Goal: Find specific page/section

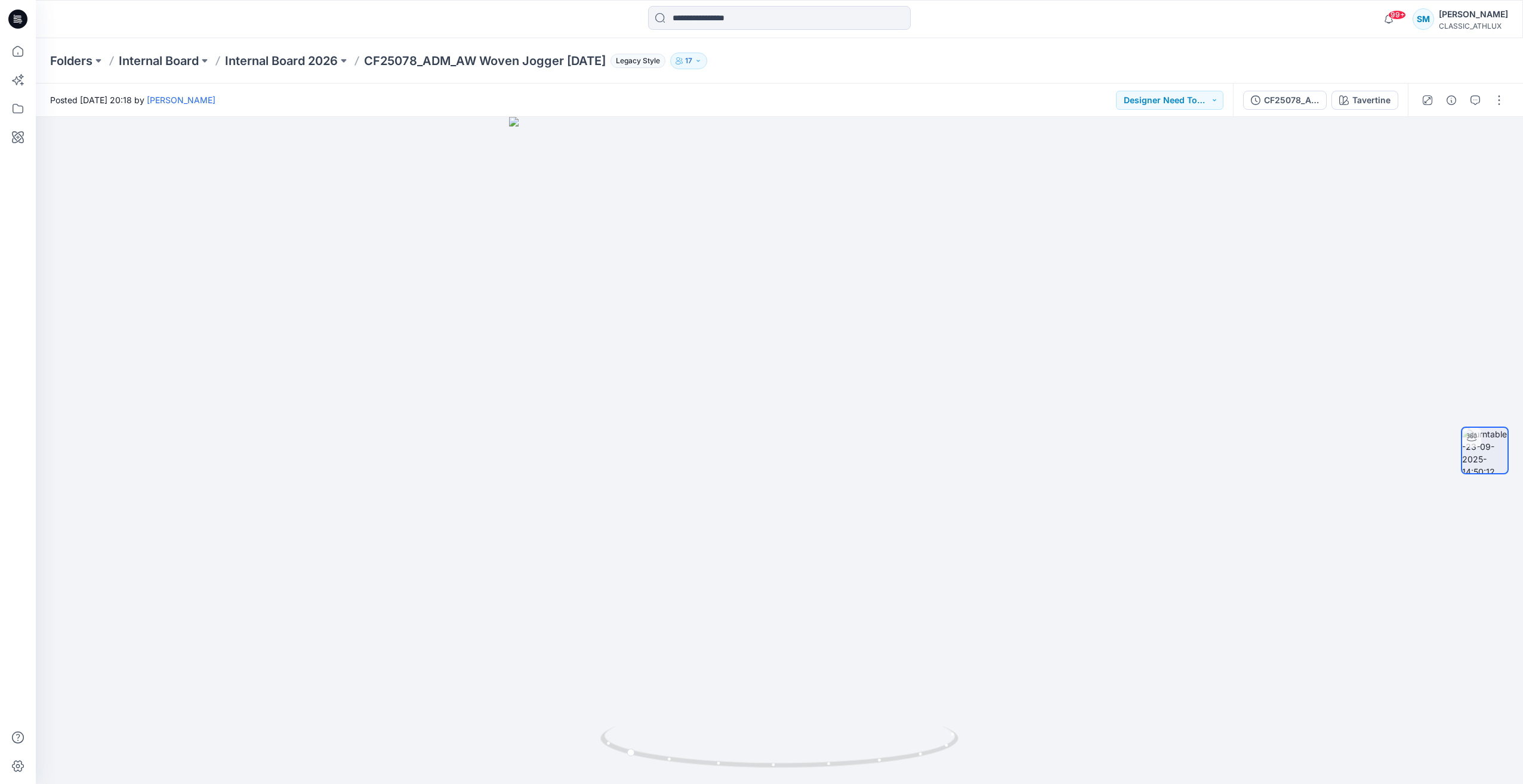
drag, startPoint x: 0, startPoint y: 0, endPoint x: 19, endPoint y: 24, distance: 30.6
click at [19, 24] on icon at bounding box center [18, 19] width 19 height 19
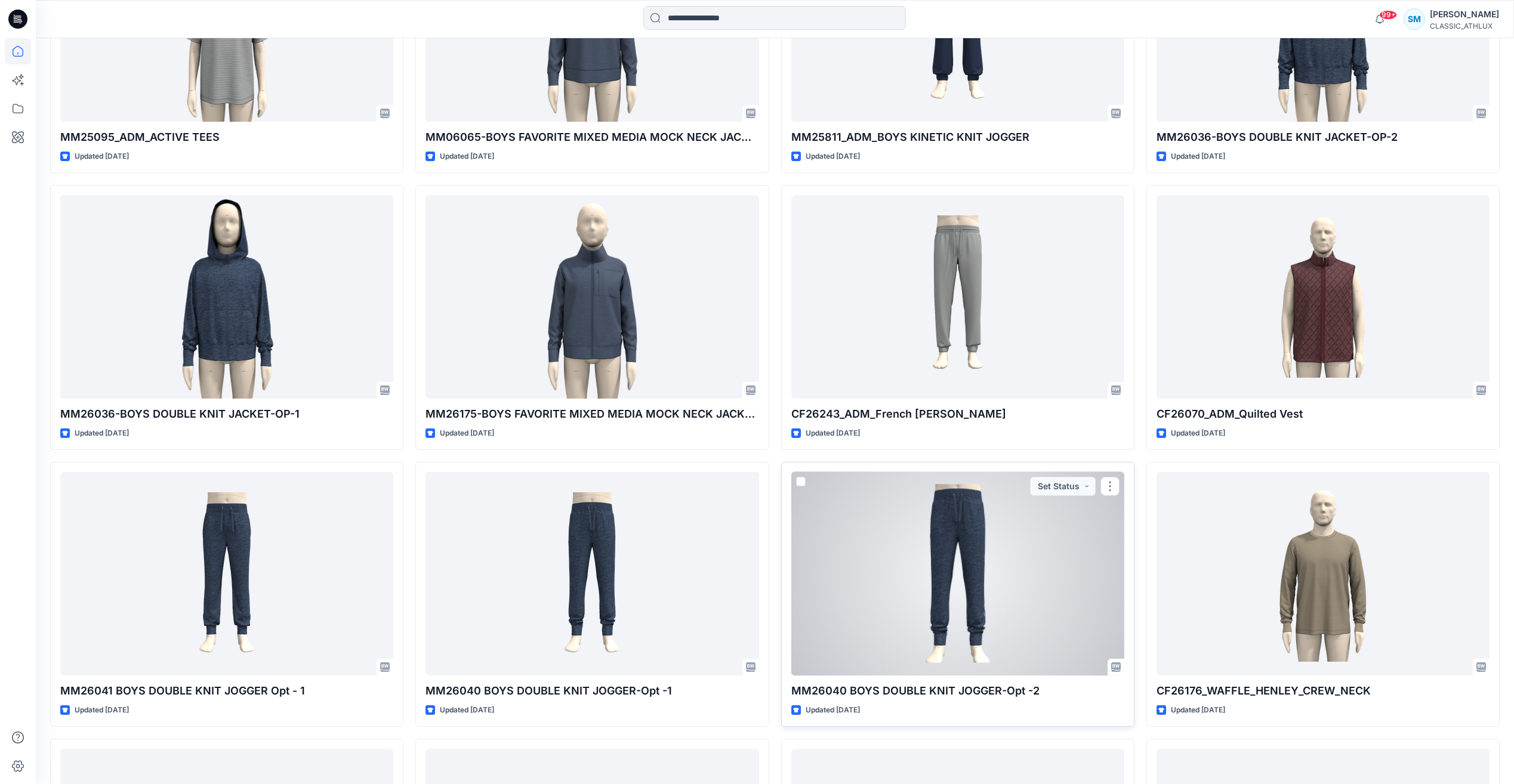
scroll to position [3104, 0]
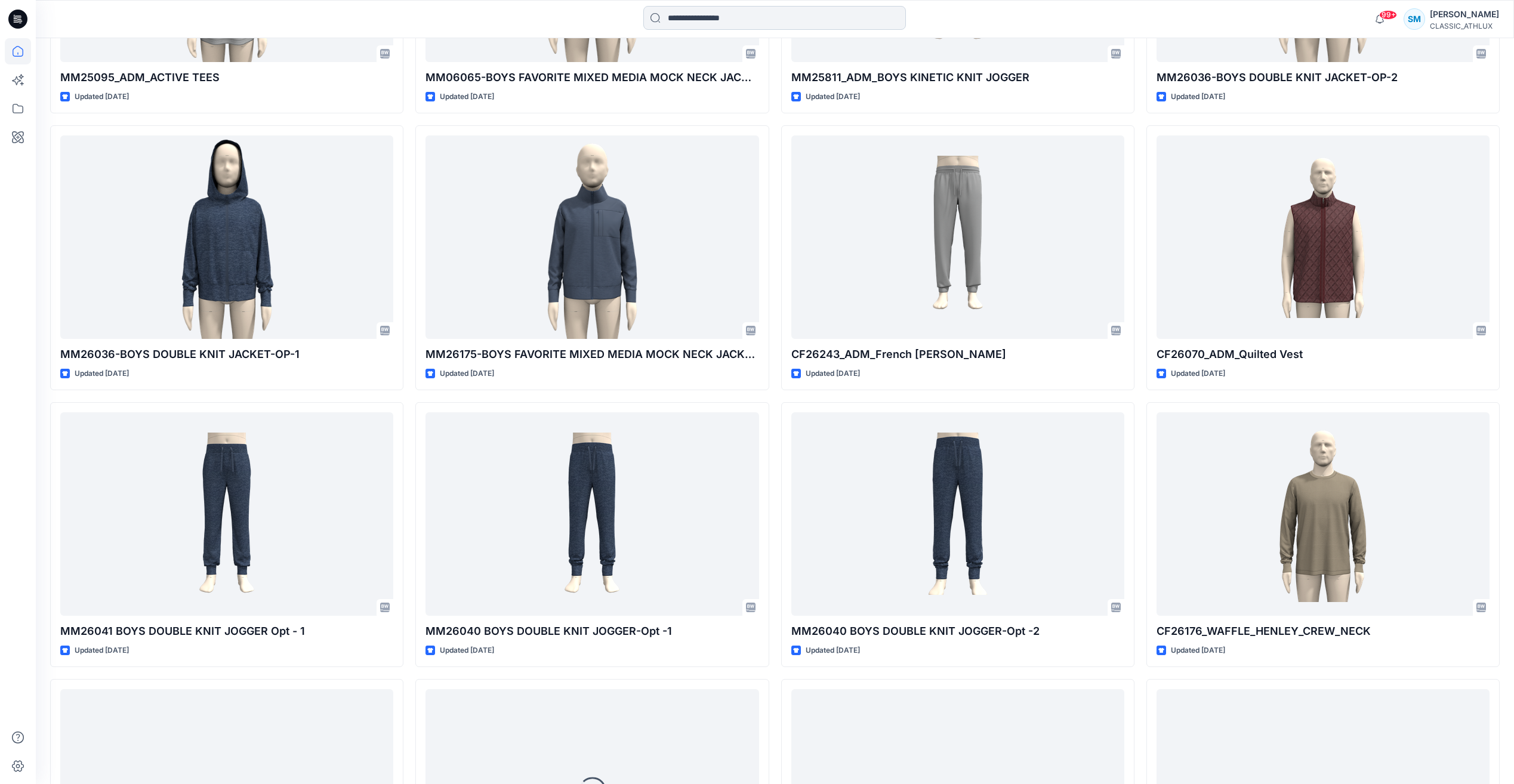
click at [738, 17] on input at bounding box center [775, 17] width 263 height 24
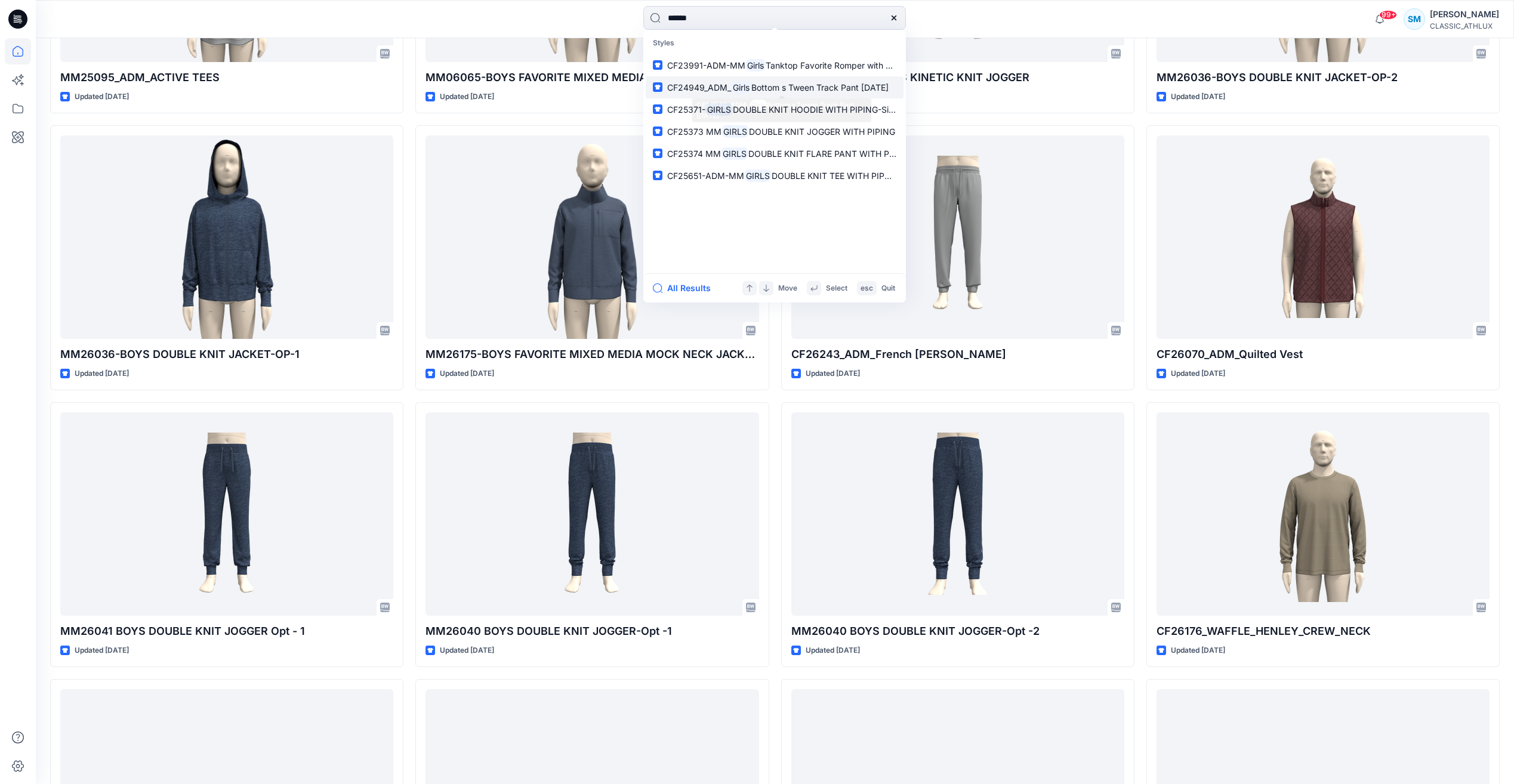
type input "*****"
click at [810, 91] on span "Bottom s Tween Track Pant [DATE]" at bounding box center [819, 88] width 137 height 10
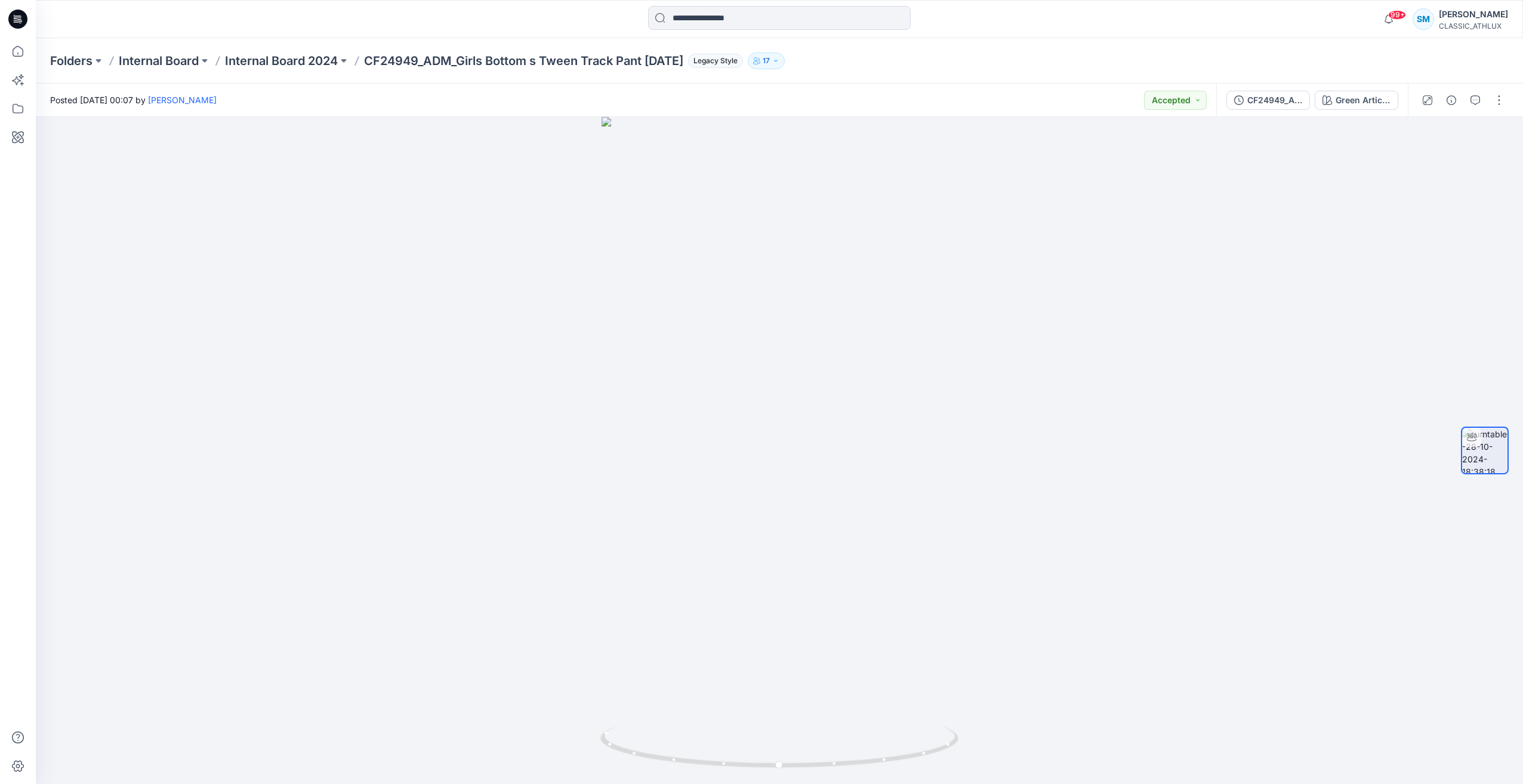
click at [28, 14] on div at bounding box center [17, 19] width 38 height 38
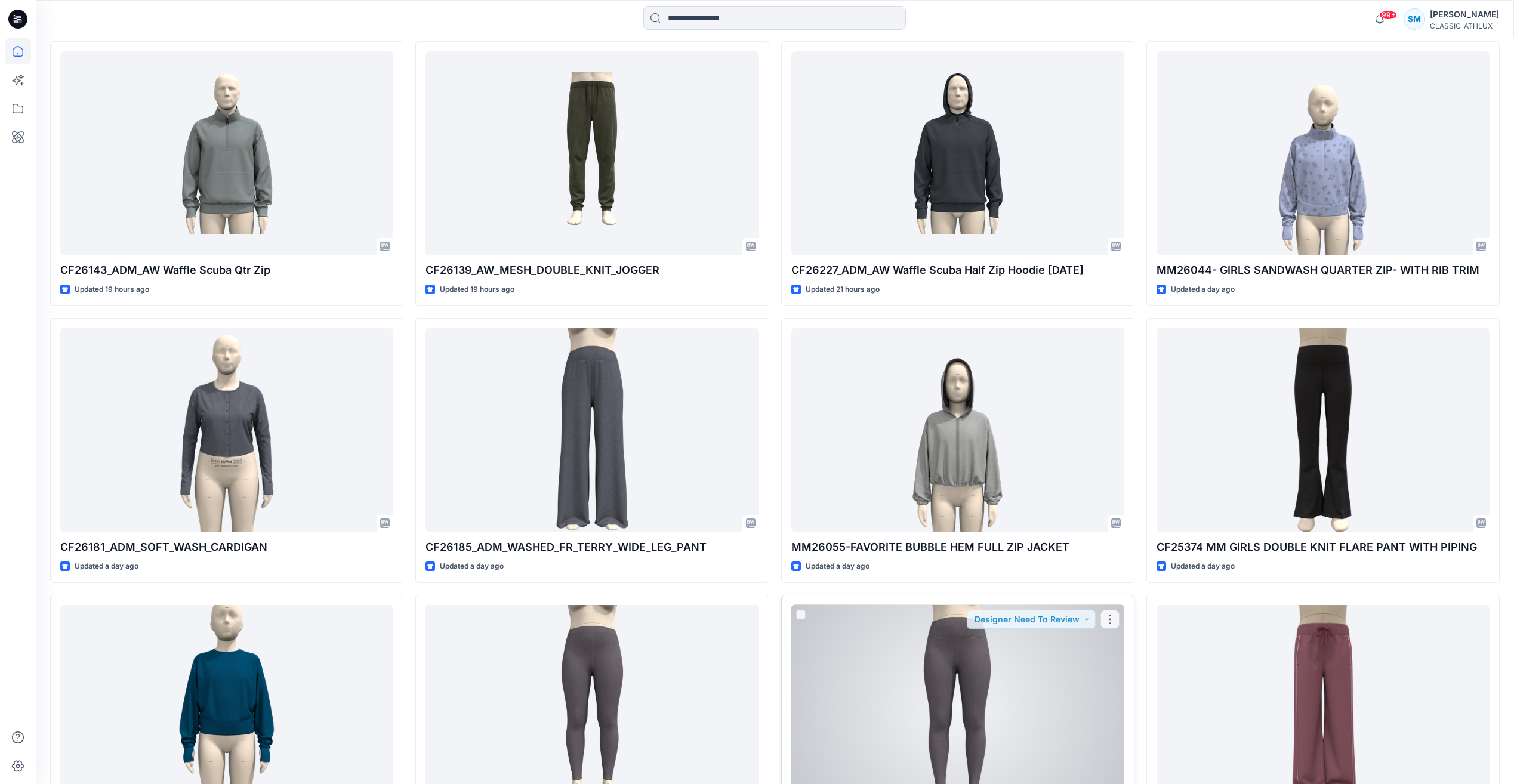
scroll to position [1073, 0]
